Goal: Task Accomplishment & Management: Manage account settings

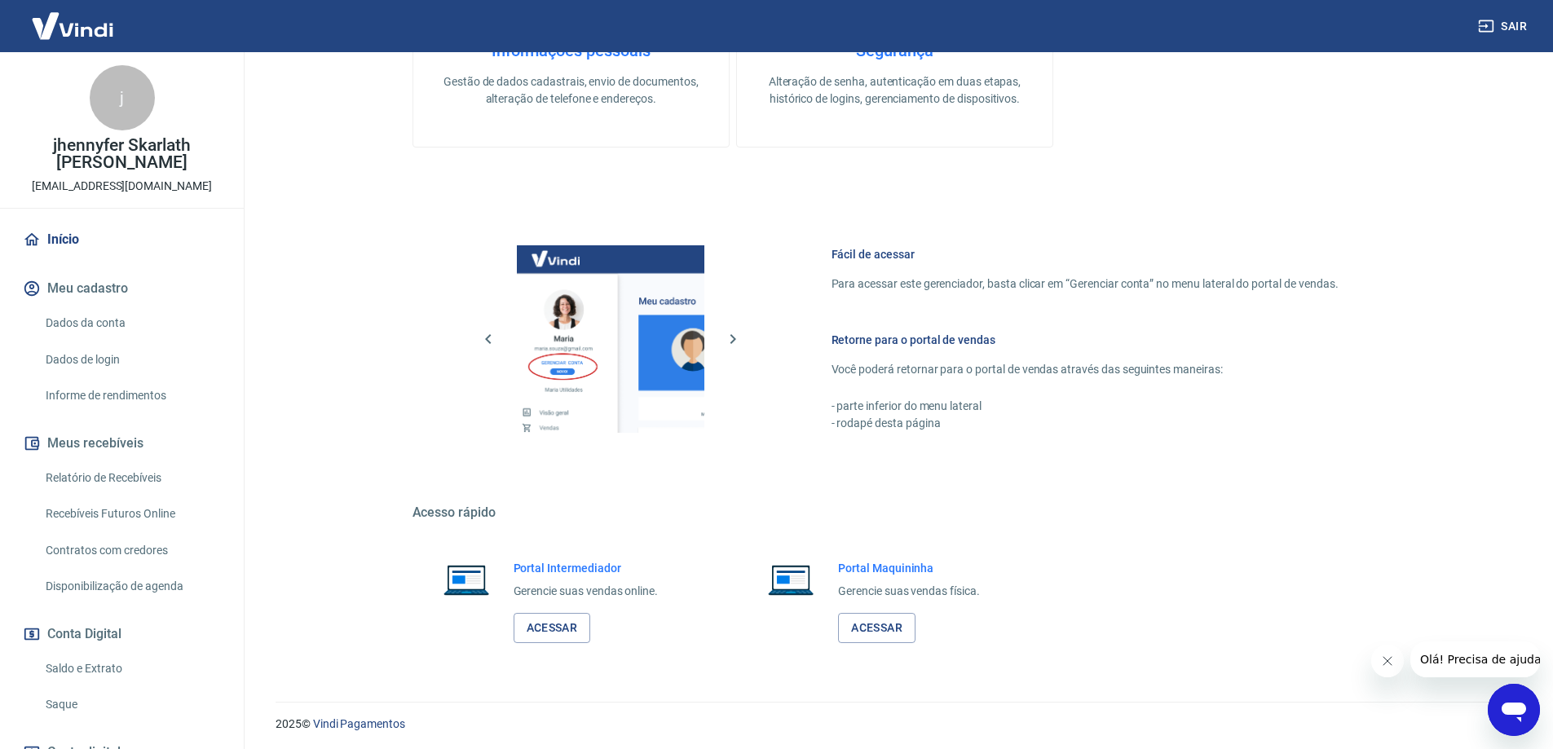
scroll to position [522, 0]
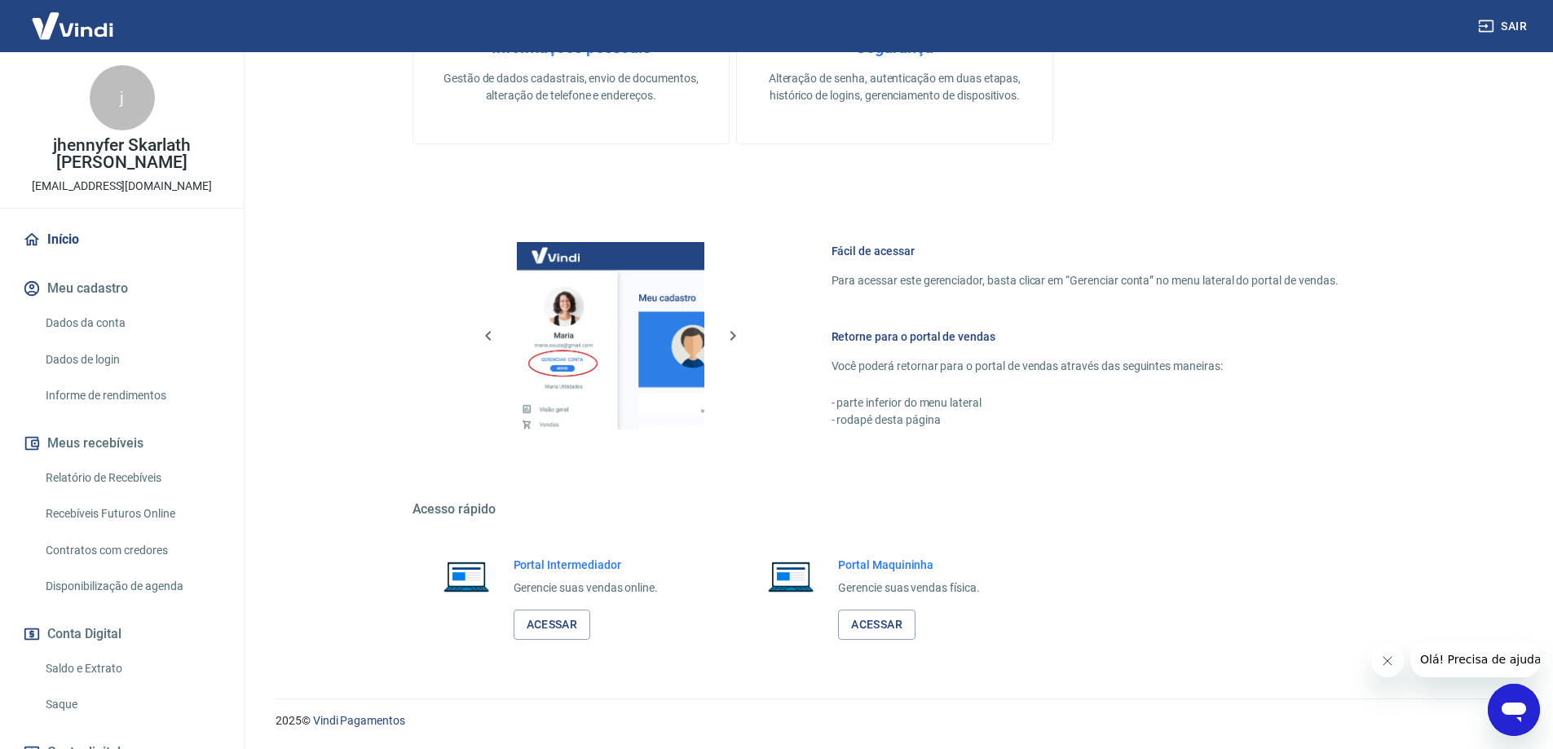
click at [1380, 667] on icon "Fechar mensagem da empresa" at bounding box center [1386, 660] width 13 height 13
click at [1503, 716] on icon "Abrir janela de mensagens" at bounding box center [1513, 709] width 29 height 29
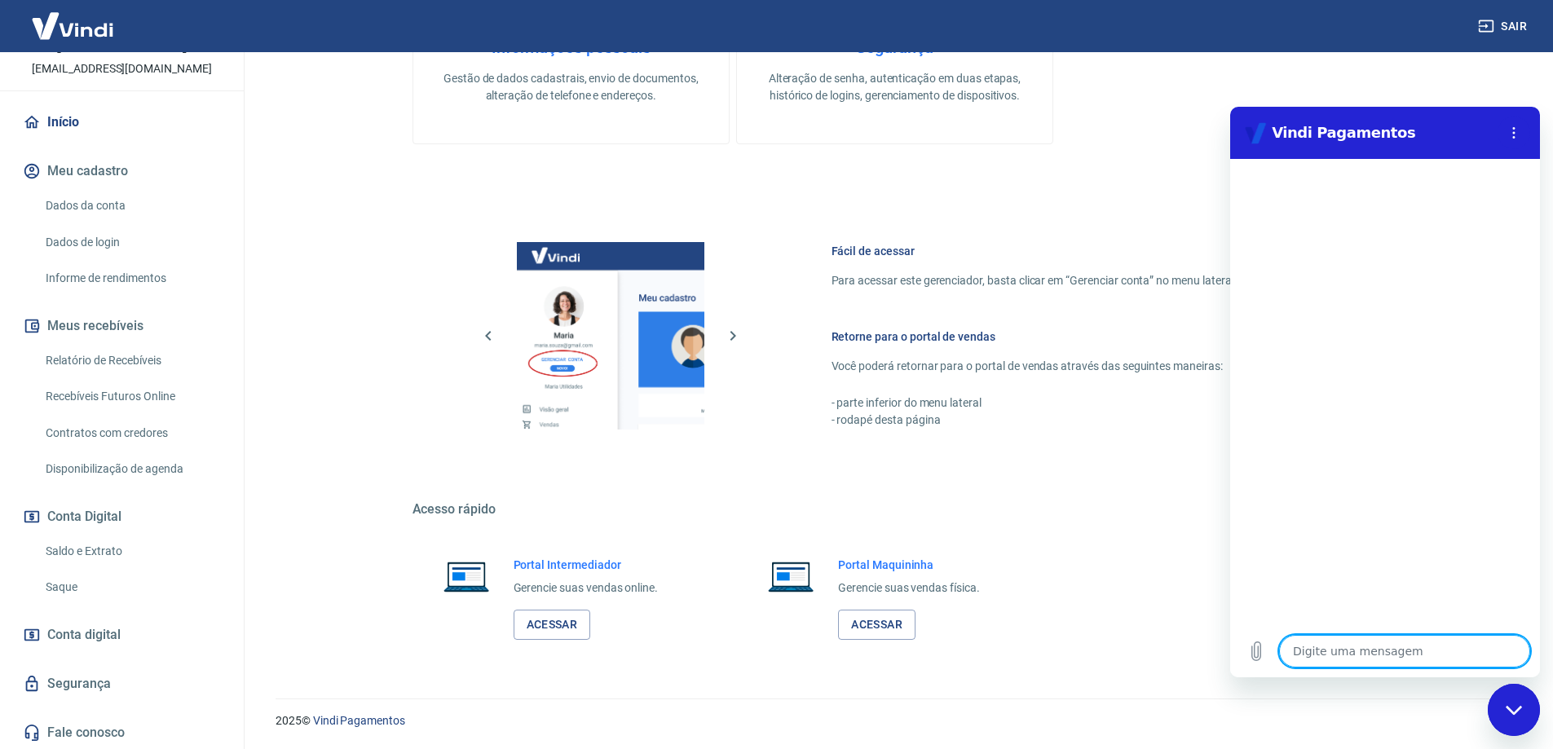
scroll to position [119, 0]
click at [73, 586] on link "Saque" at bounding box center [131, 585] width 185 height 33
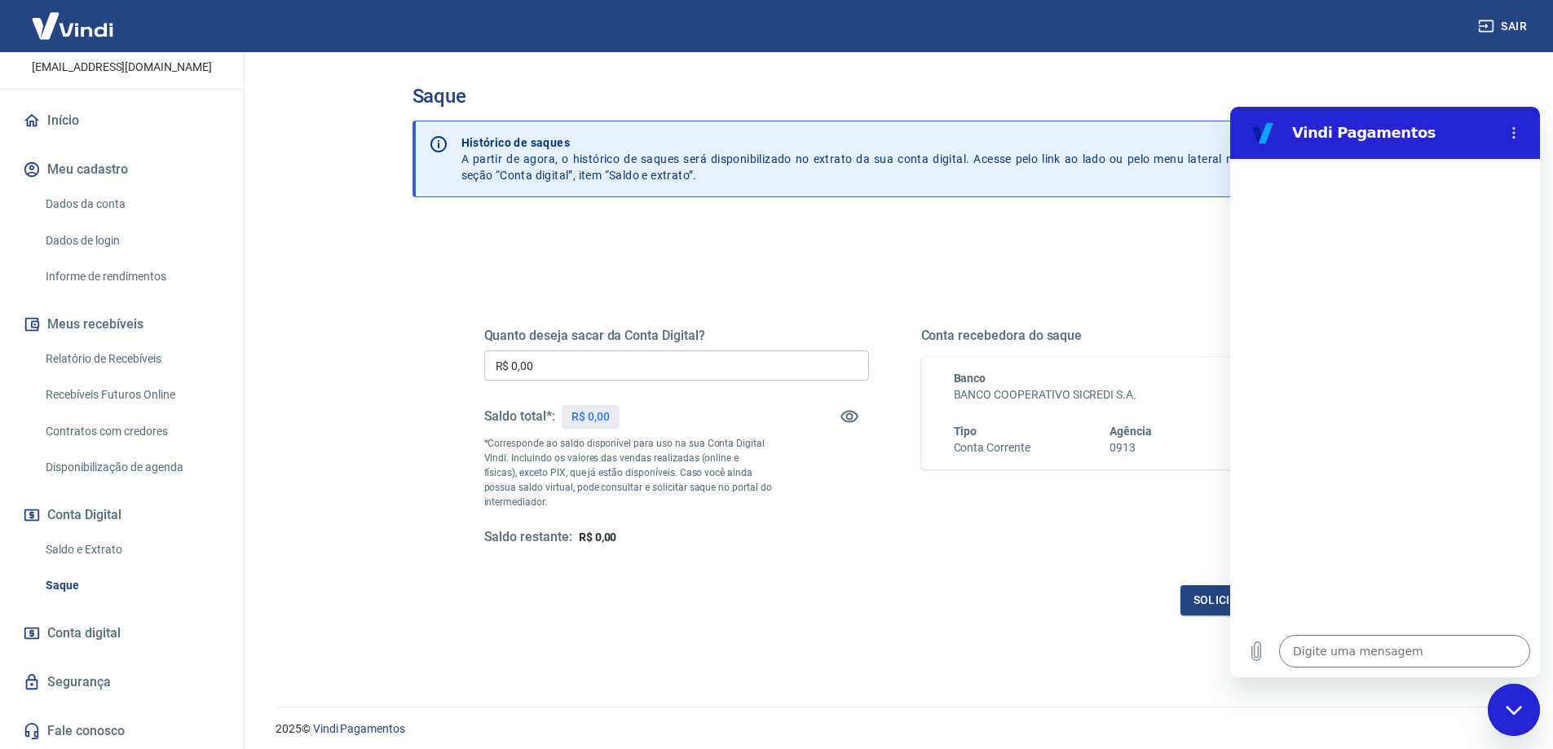
scroll to position [57, 0]
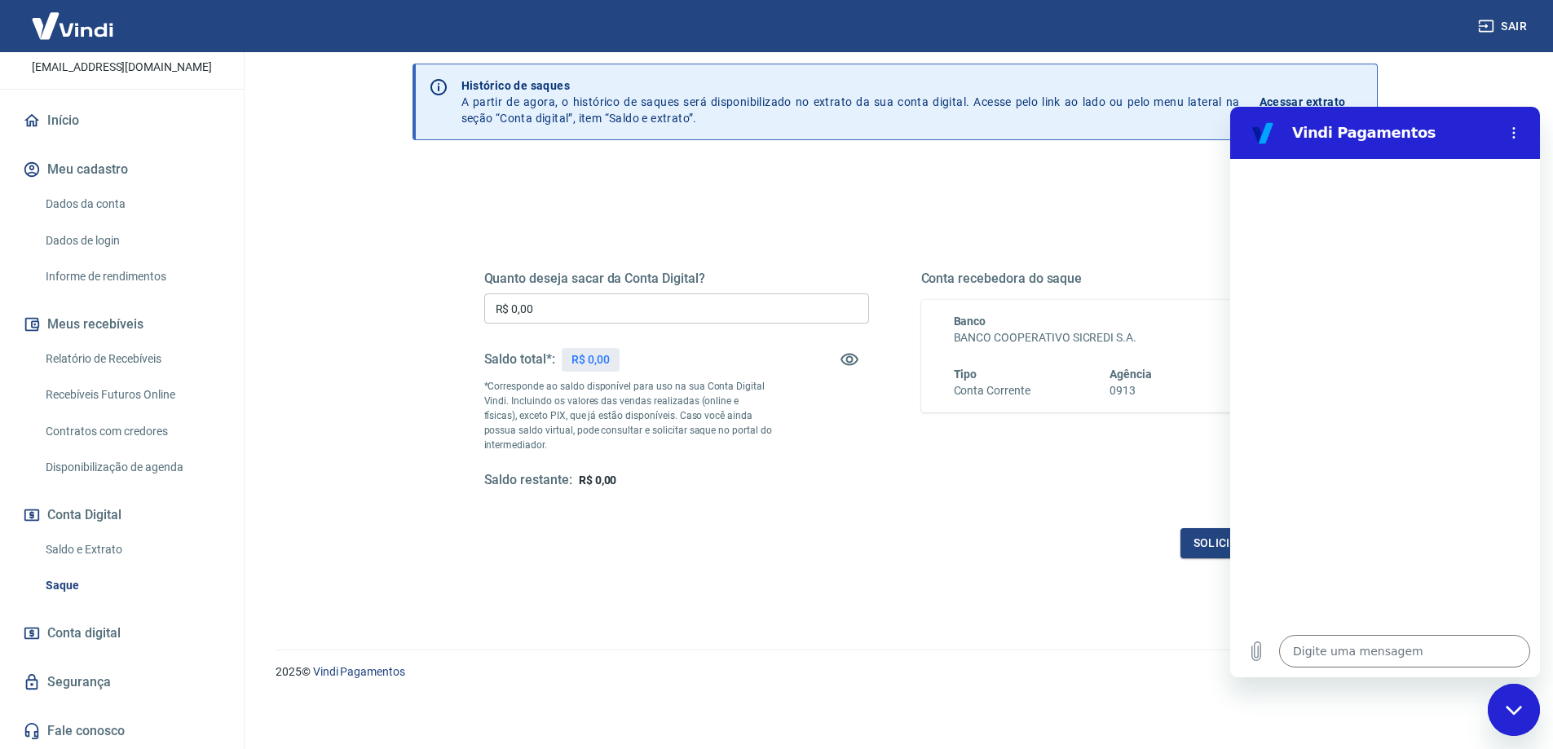
click at [101, 723] on link "Fale conosco" at bounding box center [122, 731] width 205 height 36
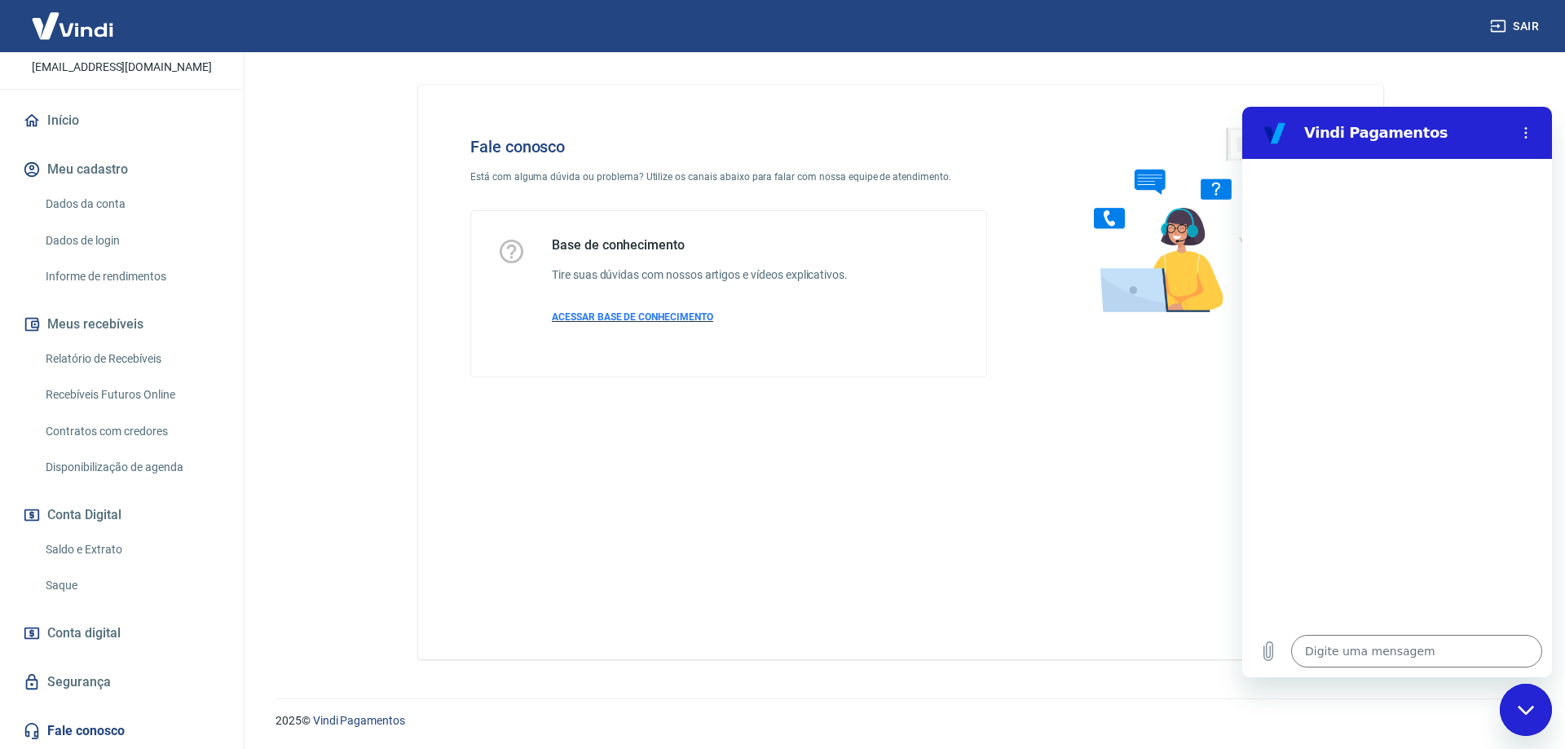
click at [692, 317] on span "ACESSAR BASE DE CONHECIMENTO" at bounding box center [632, 316] width 161 height 11
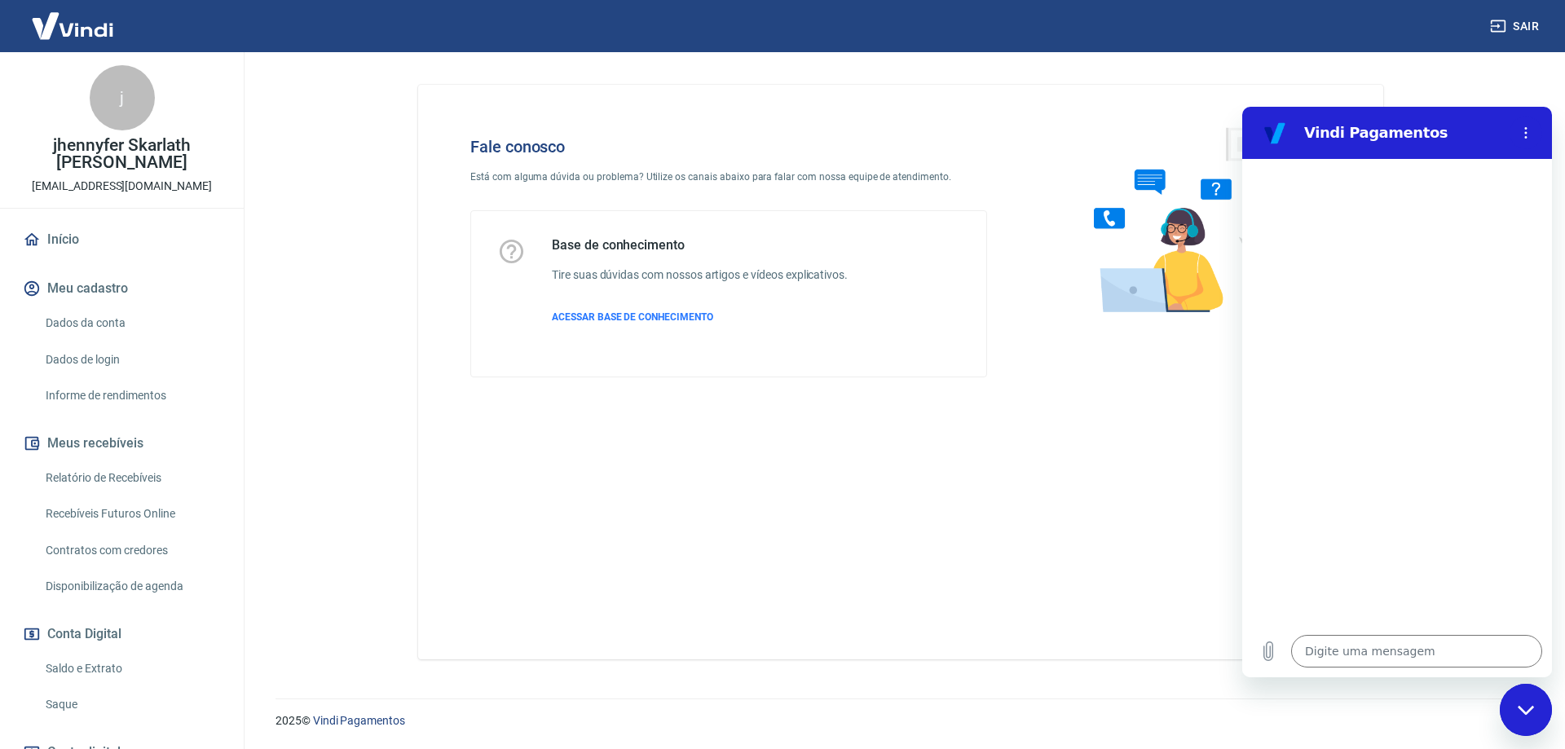
click at [68, 240] on link "Início" at bounding box center [122, 240] width 205 height 36
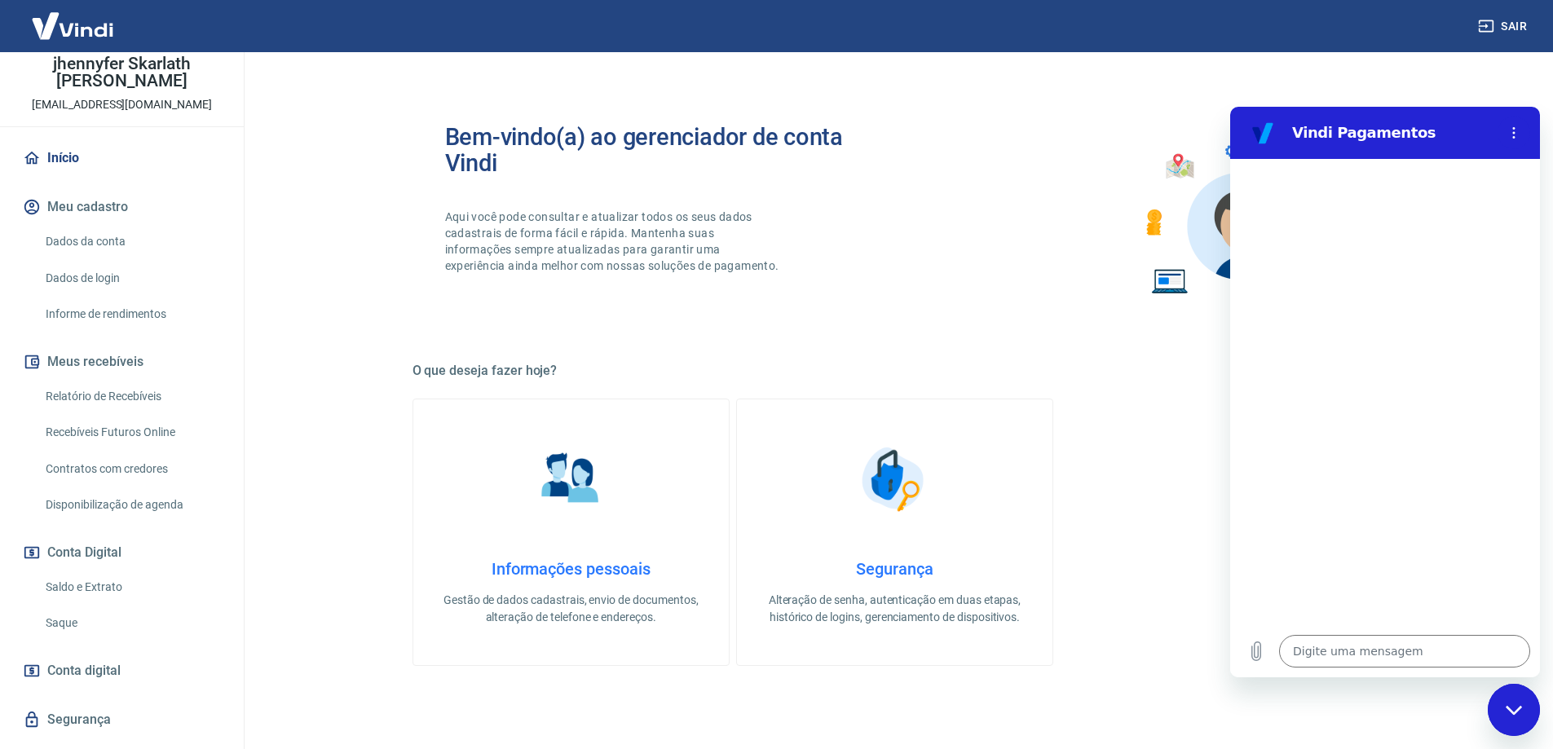
scroll to position [119, 0]
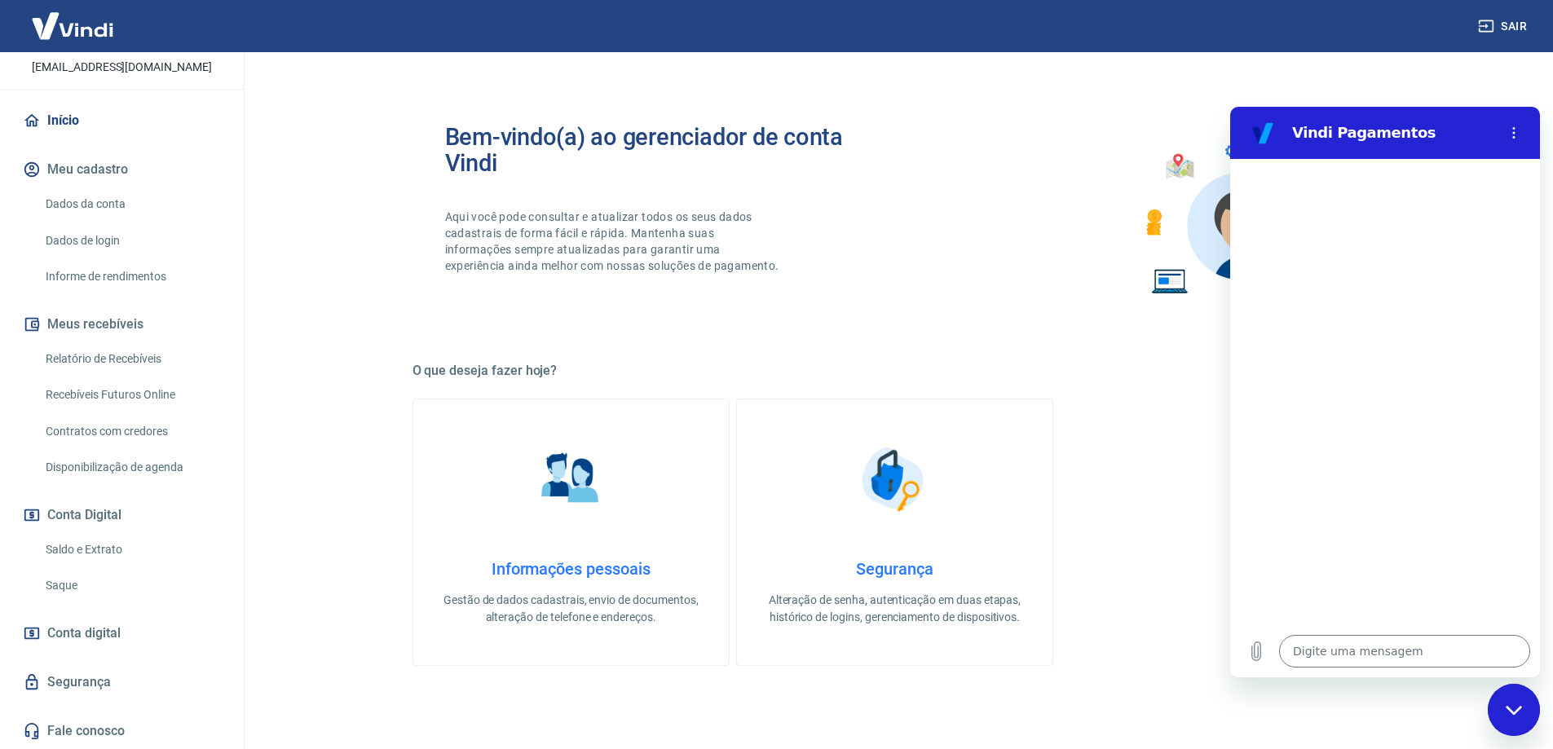
click at [80, 633] on span "Conta digital" at bounding box center [83, 633] width 73 height 23
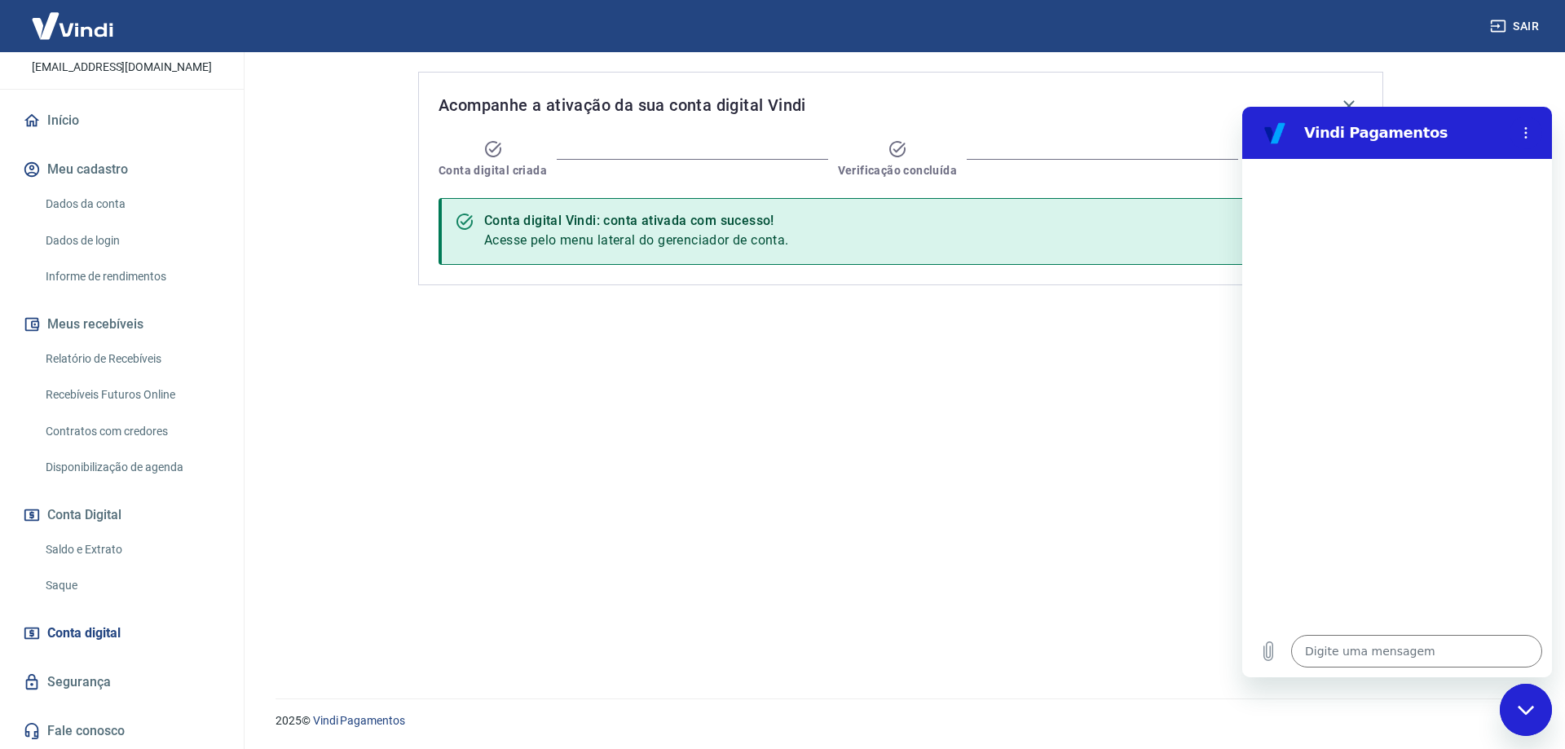
click at [1519, 710] on icon "Fechar janela de mensagens" at bounding box center [1526, 710] width 17 height 11
type textarea "x"
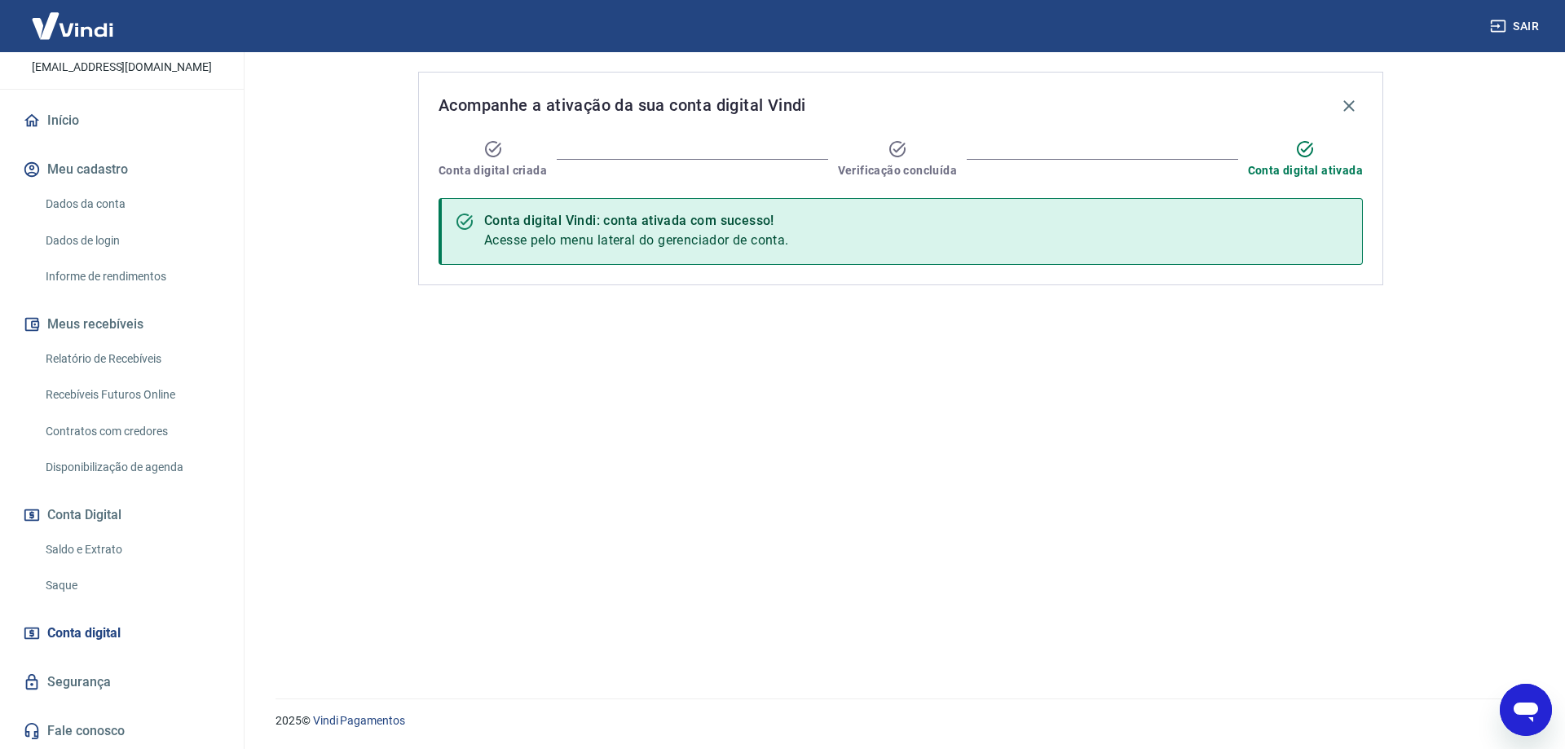
click at [85, 548] on link "Saldo e Extrato" at bounding box center [131, 549] width 185 height 33
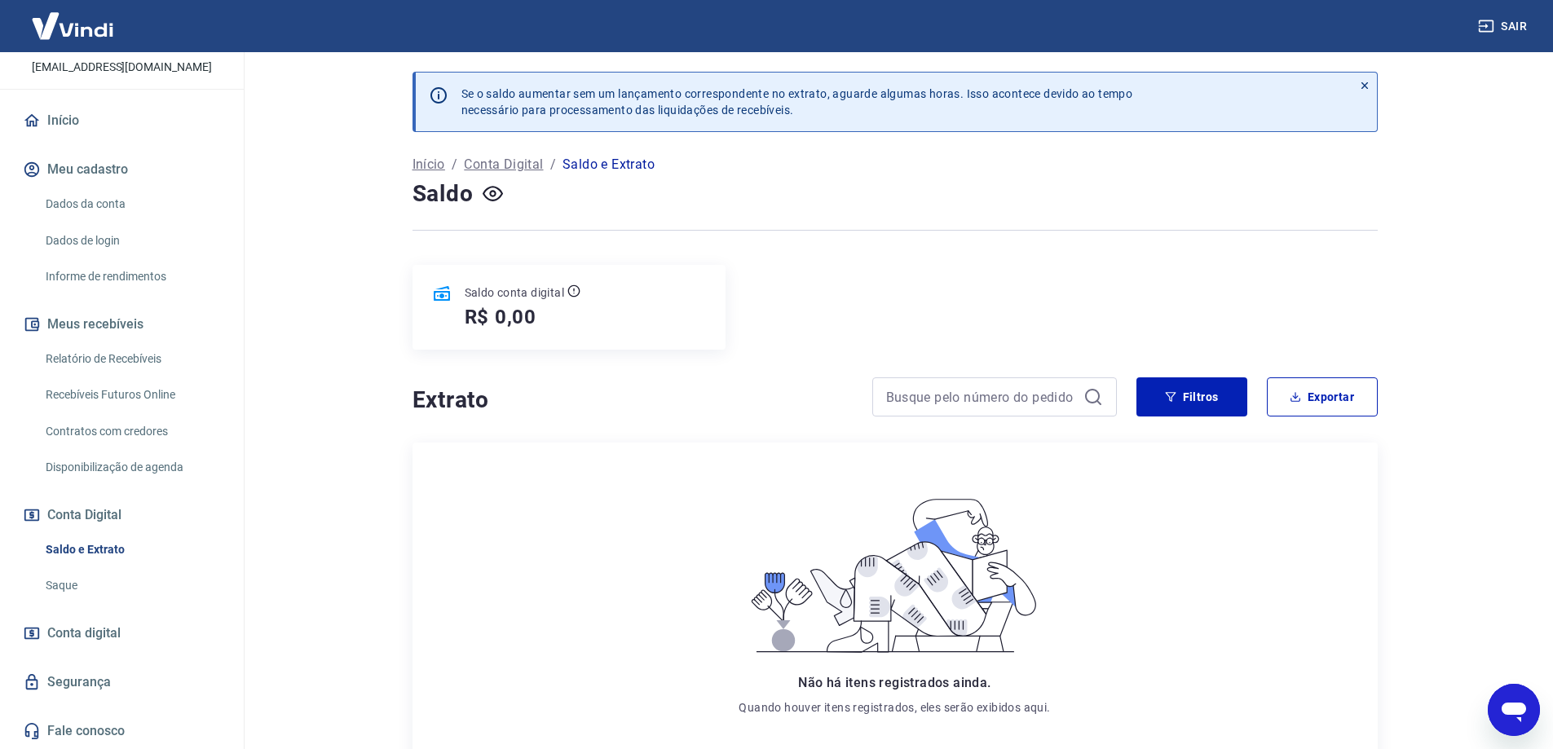
click at [92, 515] on button "Conta Digital" at bounding box center [122, 515] width 205 height 36
click at [116, 350] on link "Relatório de Recebíveis" at bounding box center [131, 358] width 185 height 33
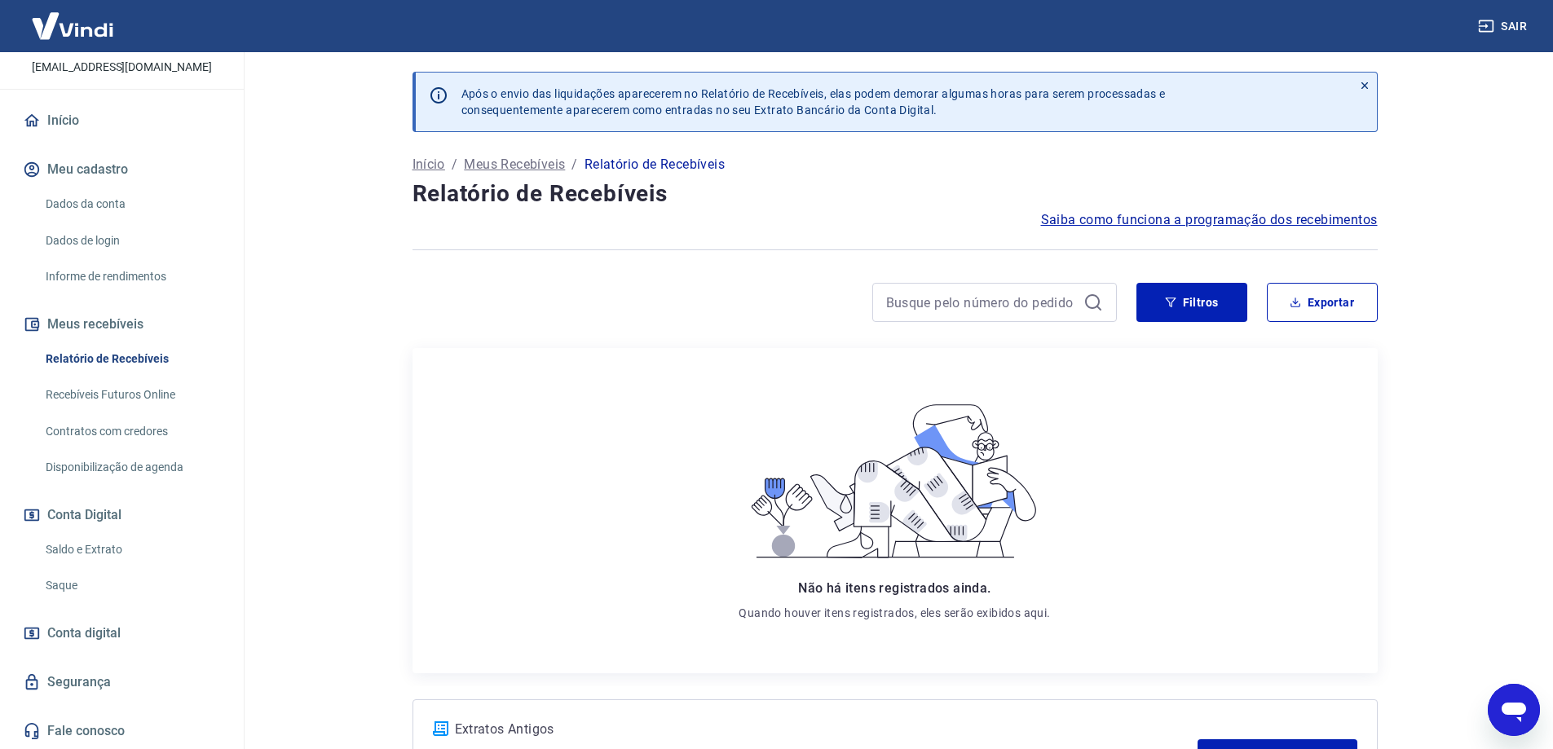
click at [114, 398] on link "Recebíveis Futuros Online" at bounding box center [131, 394] width 185 height 33
